Goal: Navigation & Orientation: Find specific page/section

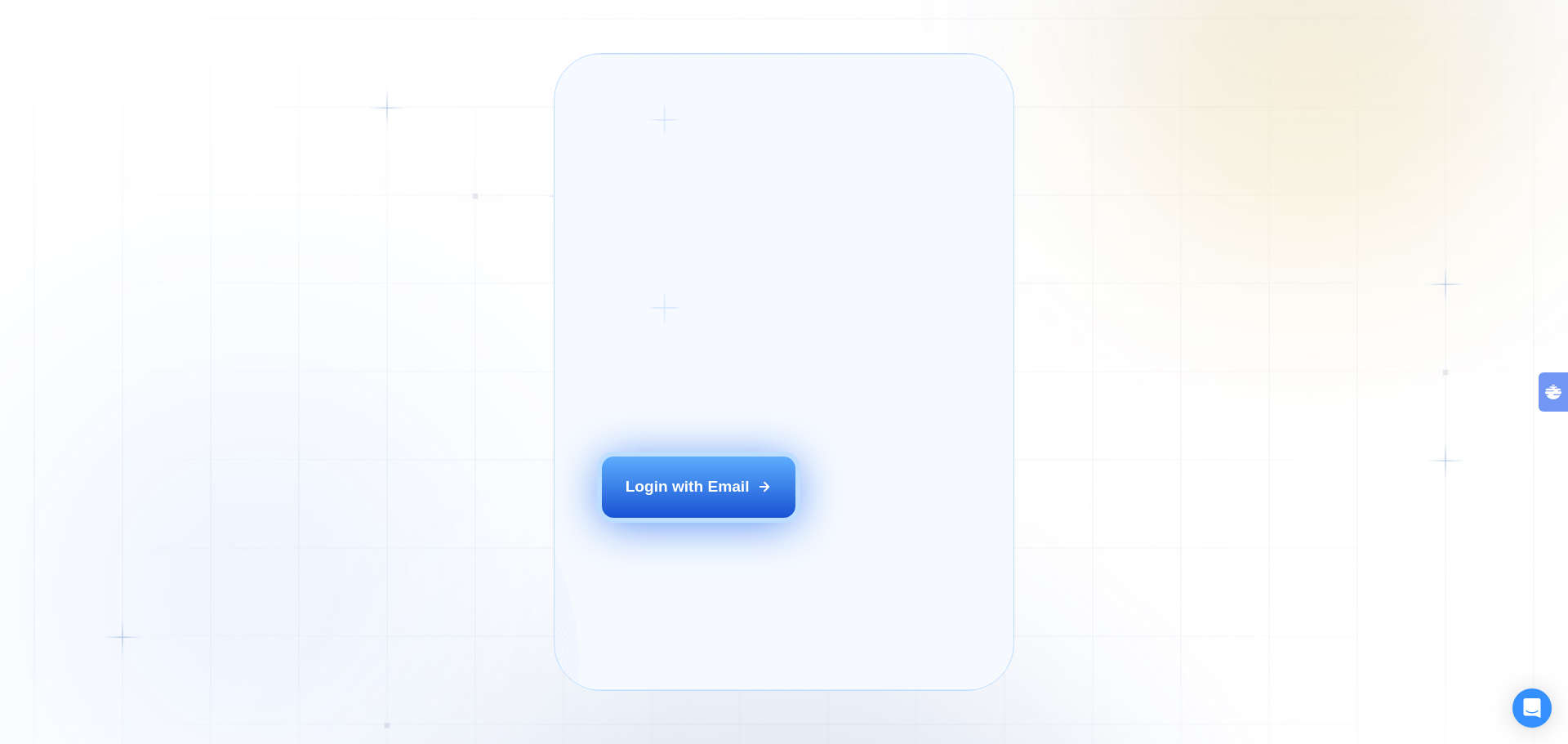
click at [669, 497] on div "Login with Email" at bounding box center [687, 487] width 124 height 21
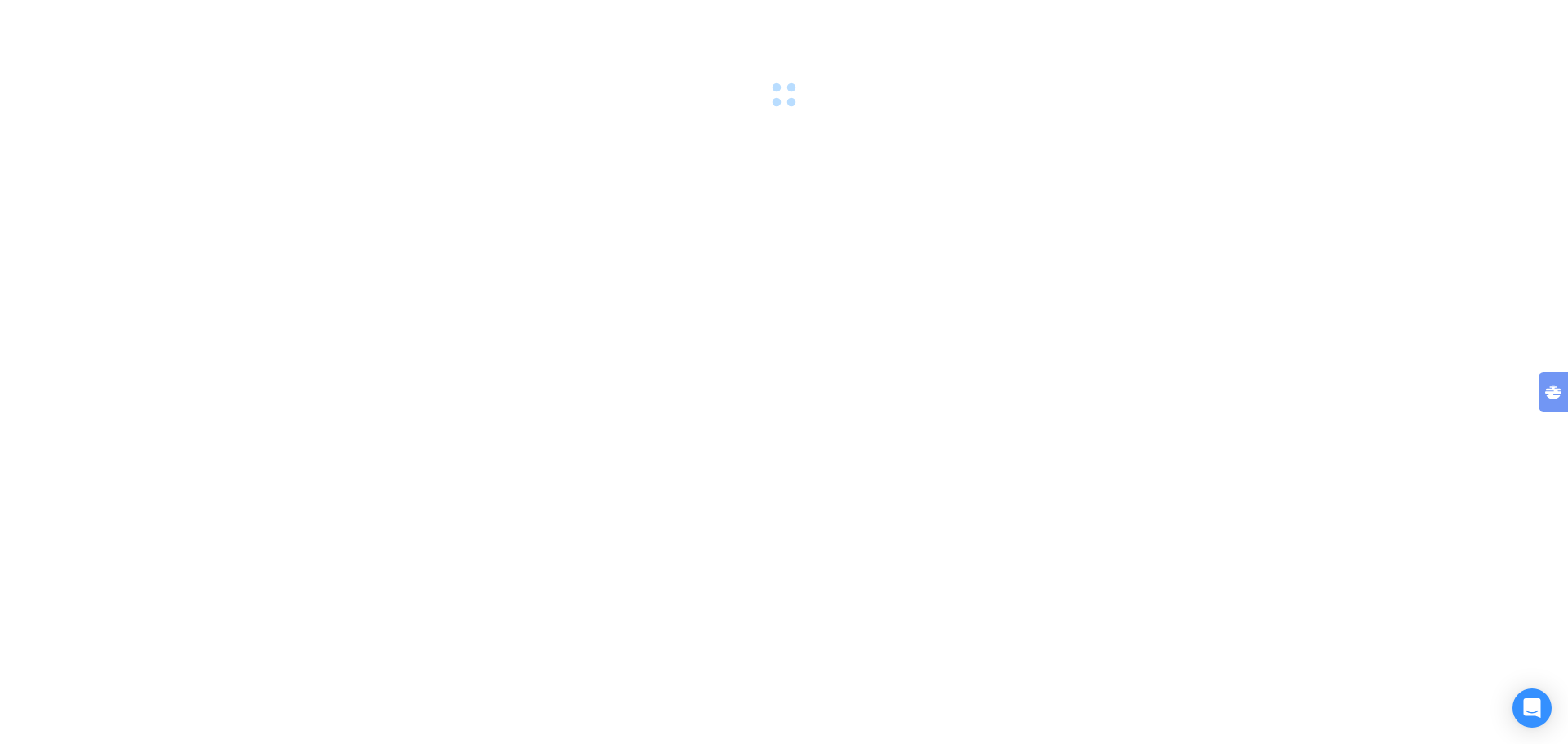
drag, startPoint x: 662, startPoint y: 181, endPoint x: 678, endPoint y: 184, distance: 16.3
click at [662, 180] on div at bounding box center [784, 372] width 1568 height 744
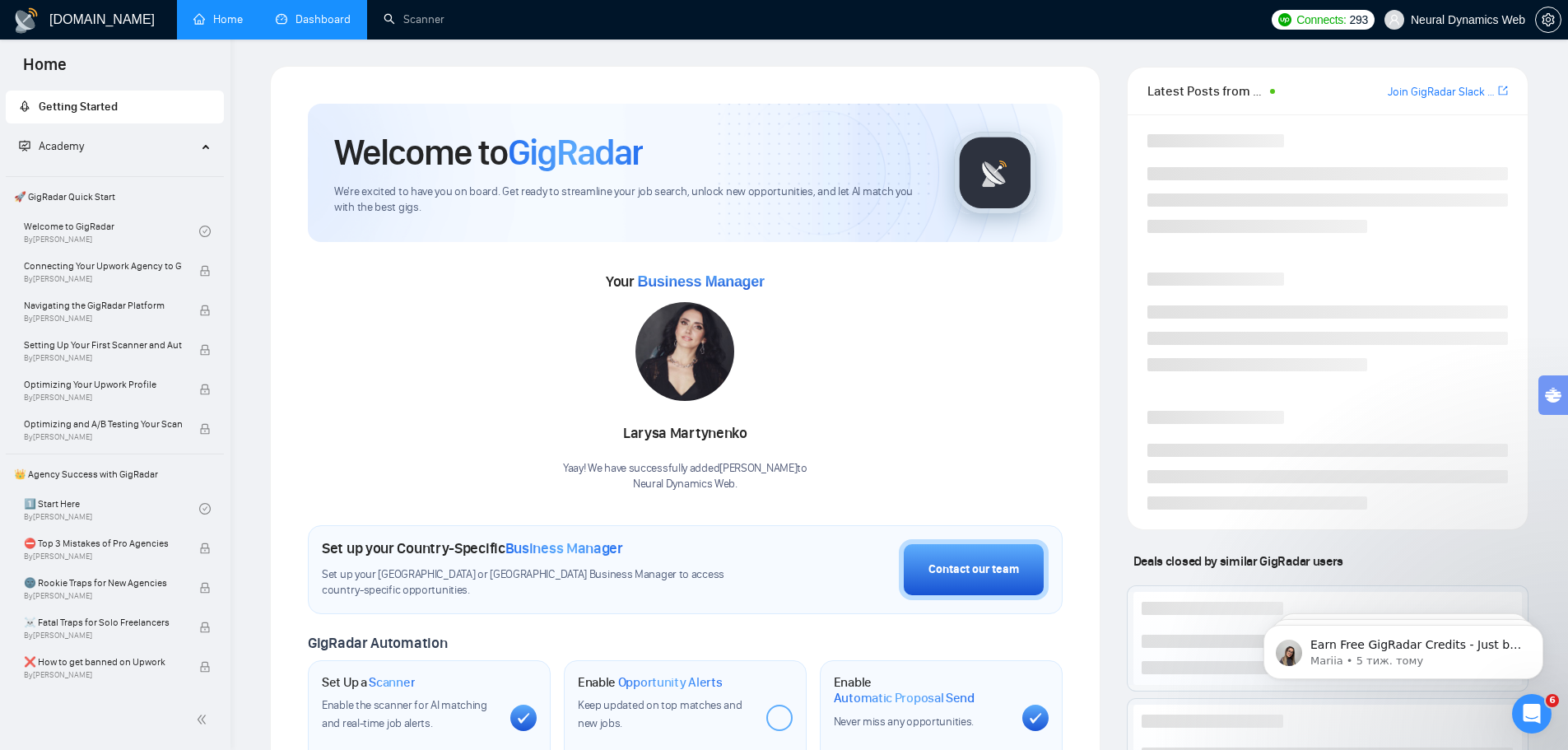
click at [299, 26] on link "Dashboard" at bounding box center [313, 20] width 75 height 14
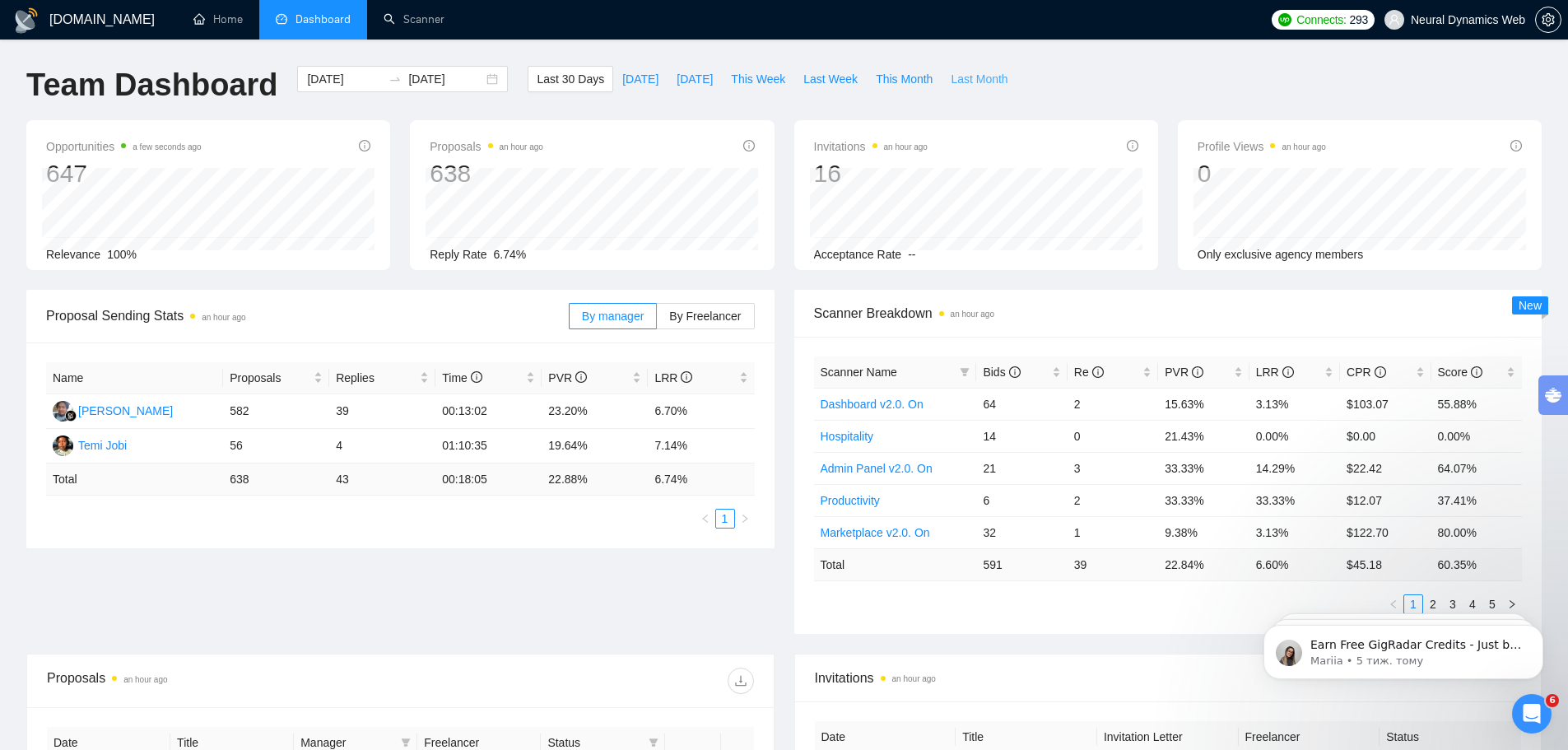
click at [951, 75] on span "Last Month" at bounding box center [979, 79] width 57 height 18
type input "[DATE]"
